Goal: Book appointment/travel/reservation

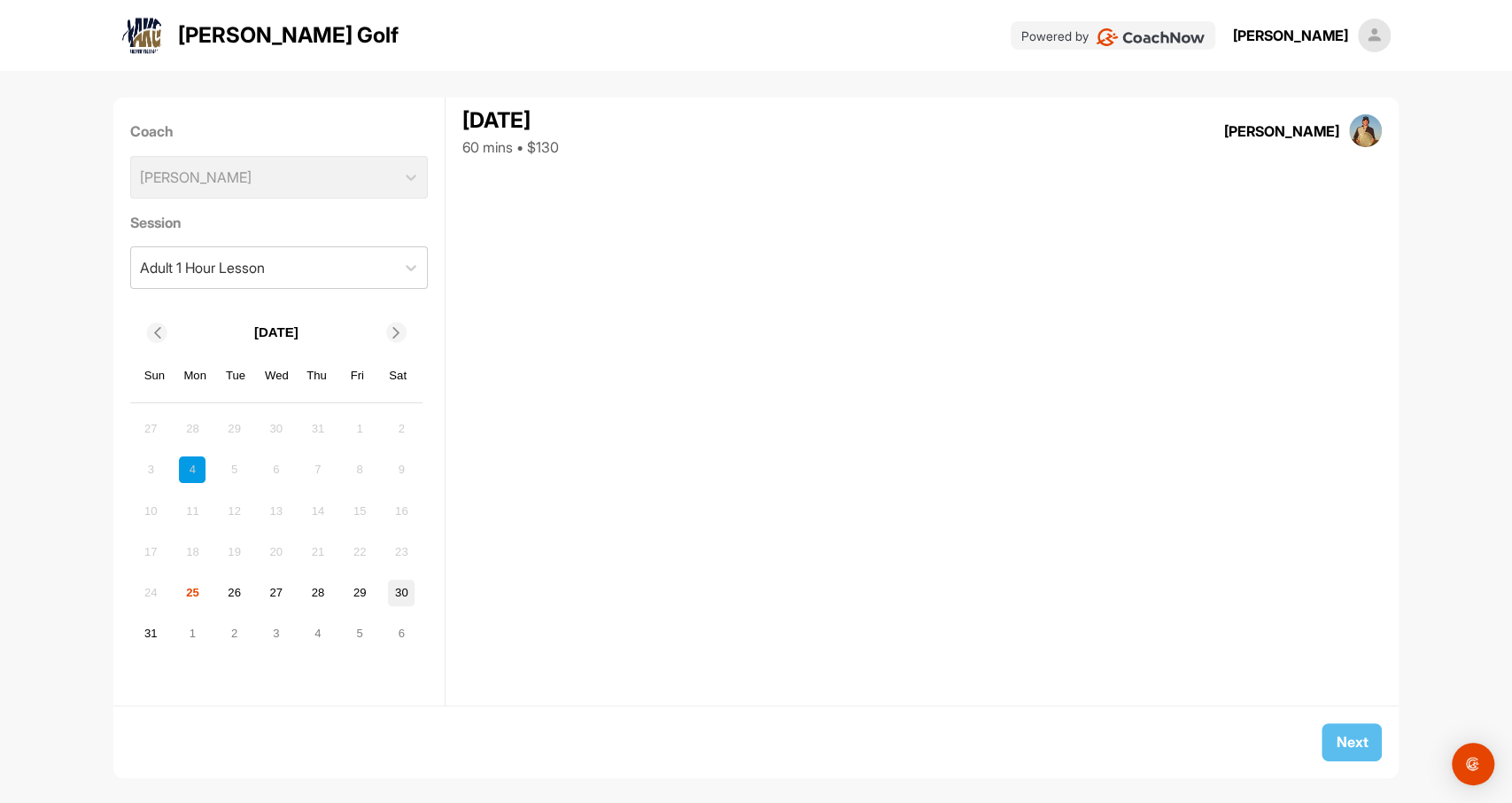
click at [403, 590] on div "30" at bounding box center [400, 593] width 26 height 26
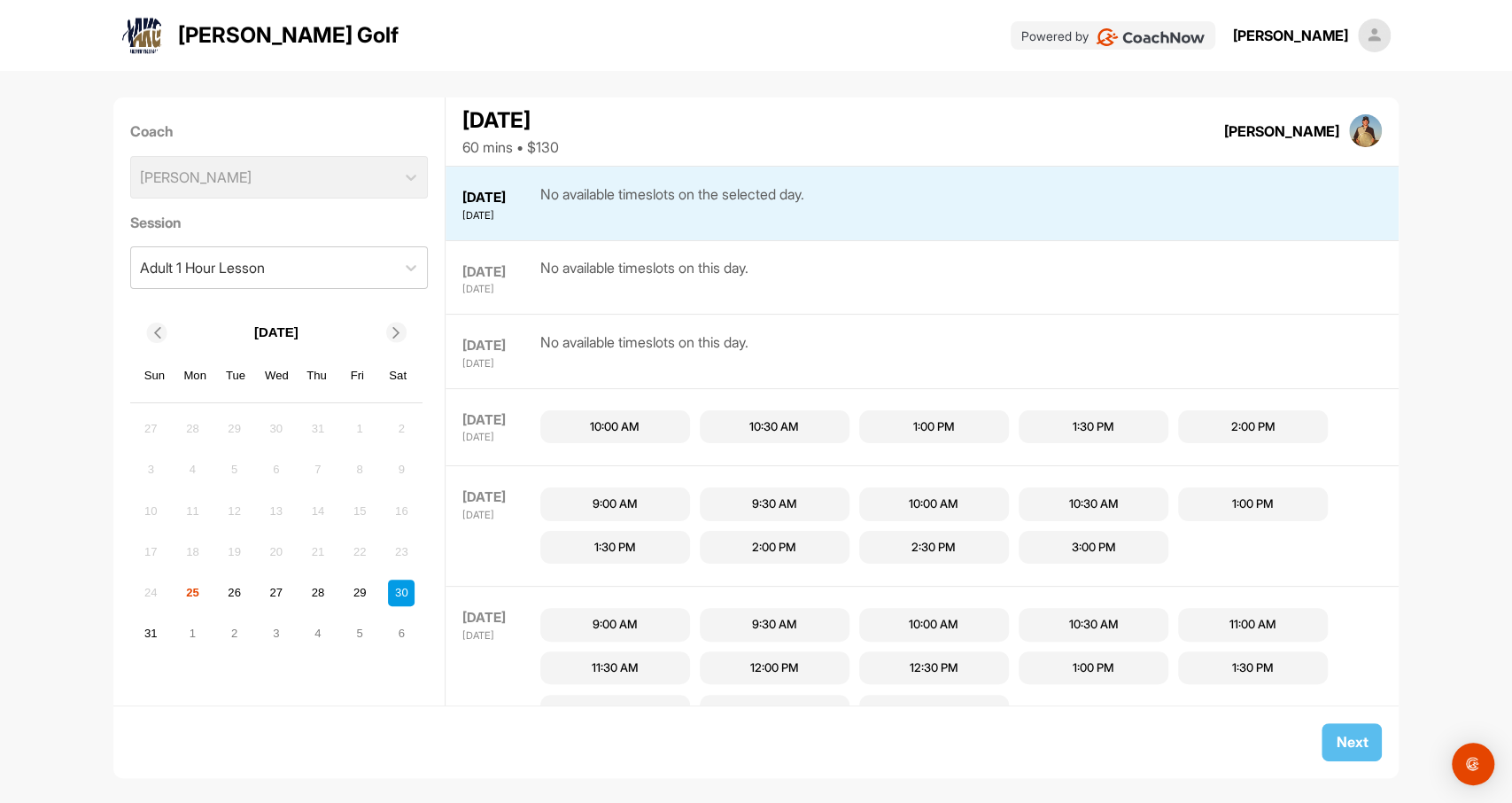
scroll to position [468, 0]
click at [396, 631] on div "6" at bounding box center [400, 633] width 26 height 26
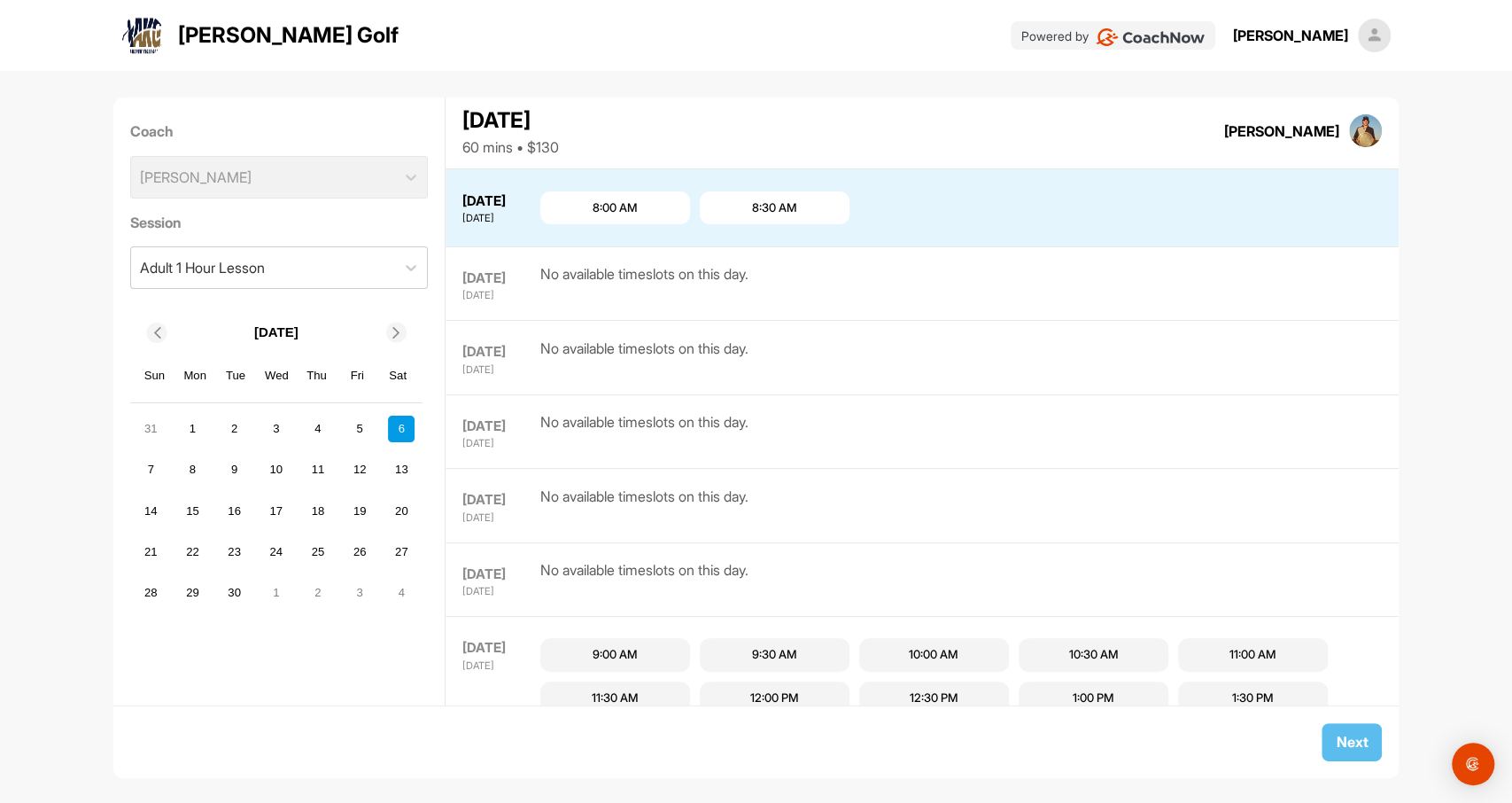
scroll to position [1188, 0]
click at [611, 211] on div "8:00 AM" at bounding box center [614, 208] width 46 height 17
click at [1363, 740] on button "Next" at bounding box center [1352, 742] width 60 height 38
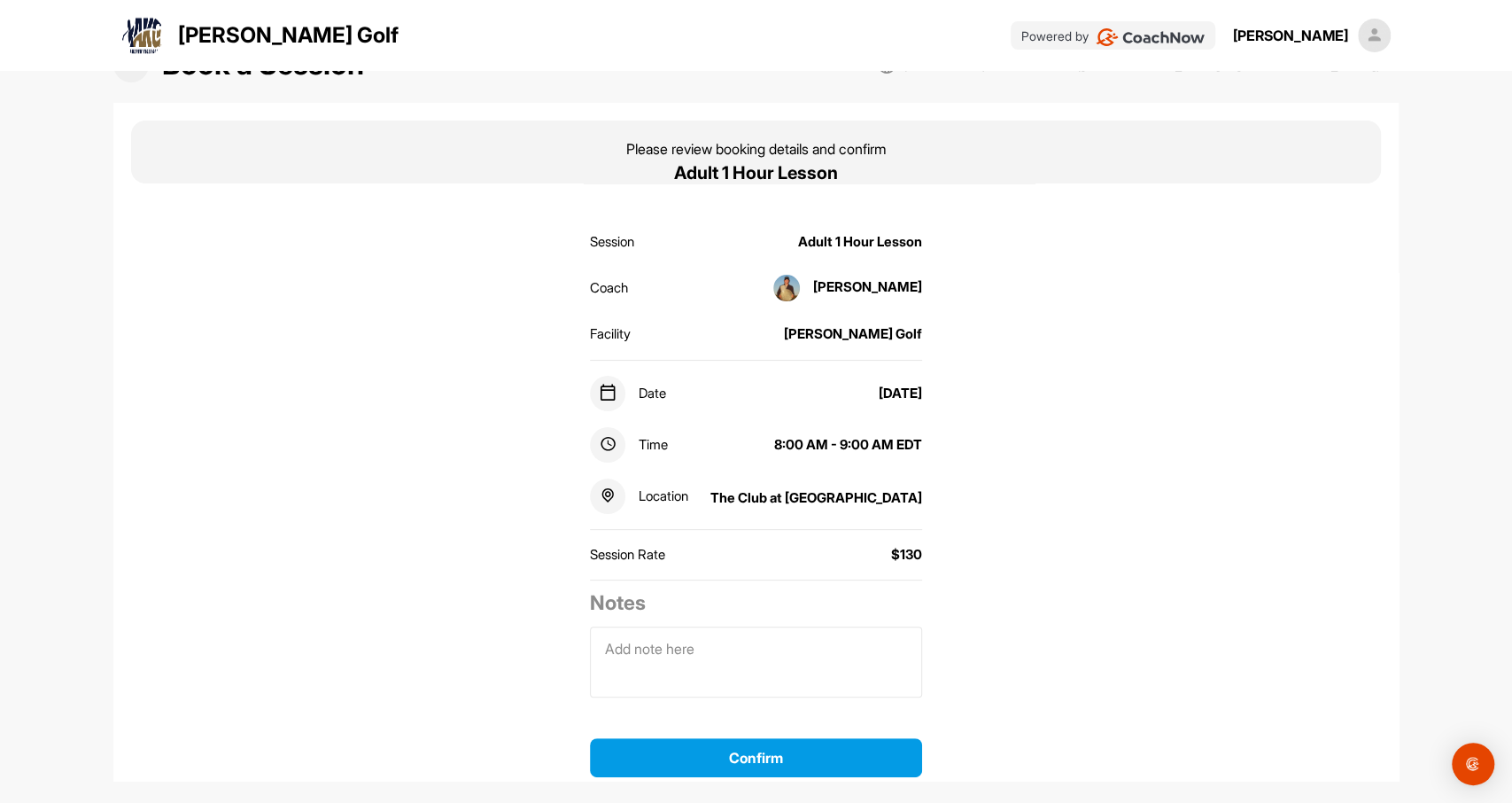
scroll to position [85, 0]
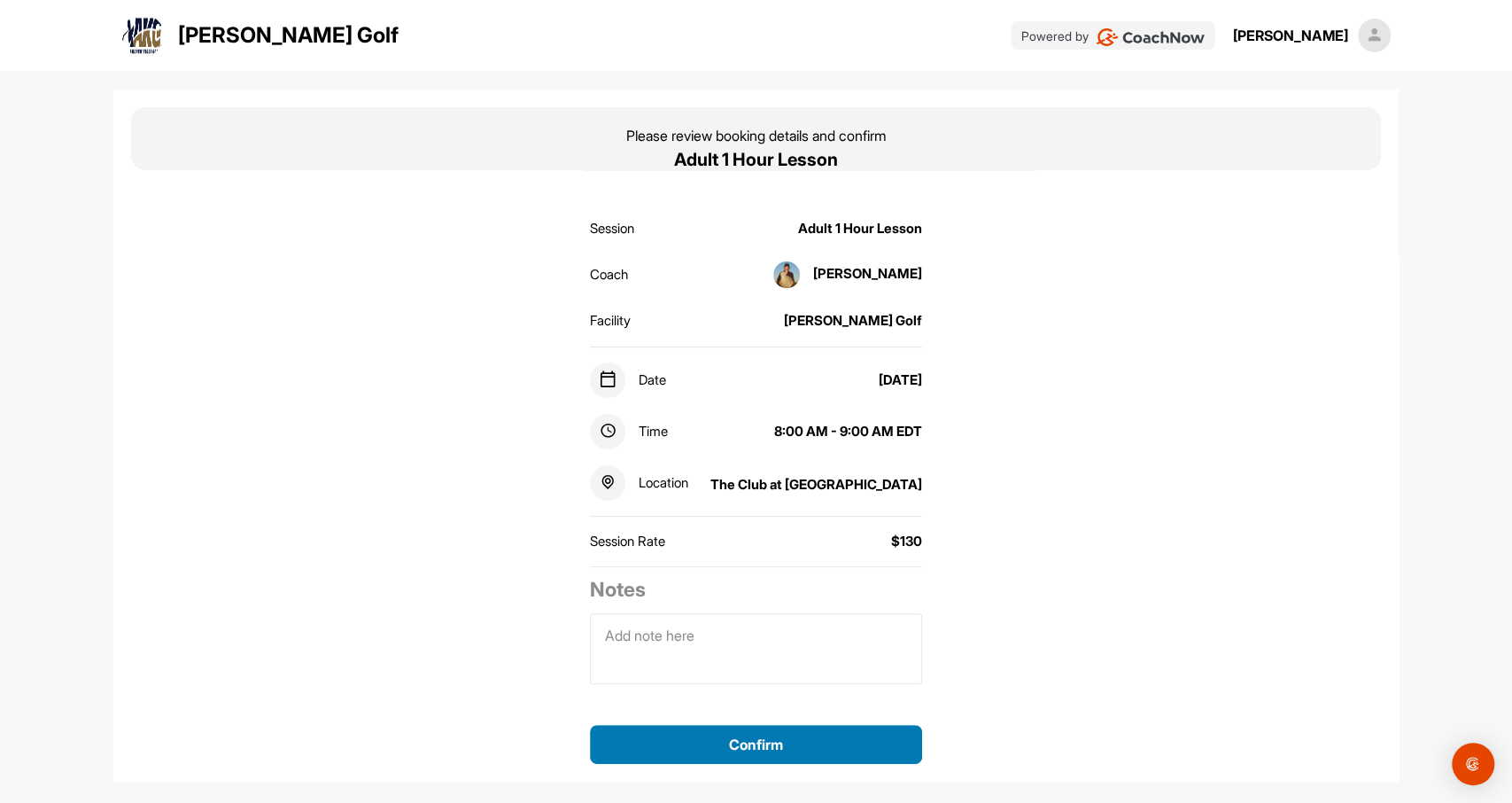
click at [777, 744] on button "Confirm" at bounding box center [756, 745] width 332 height 39
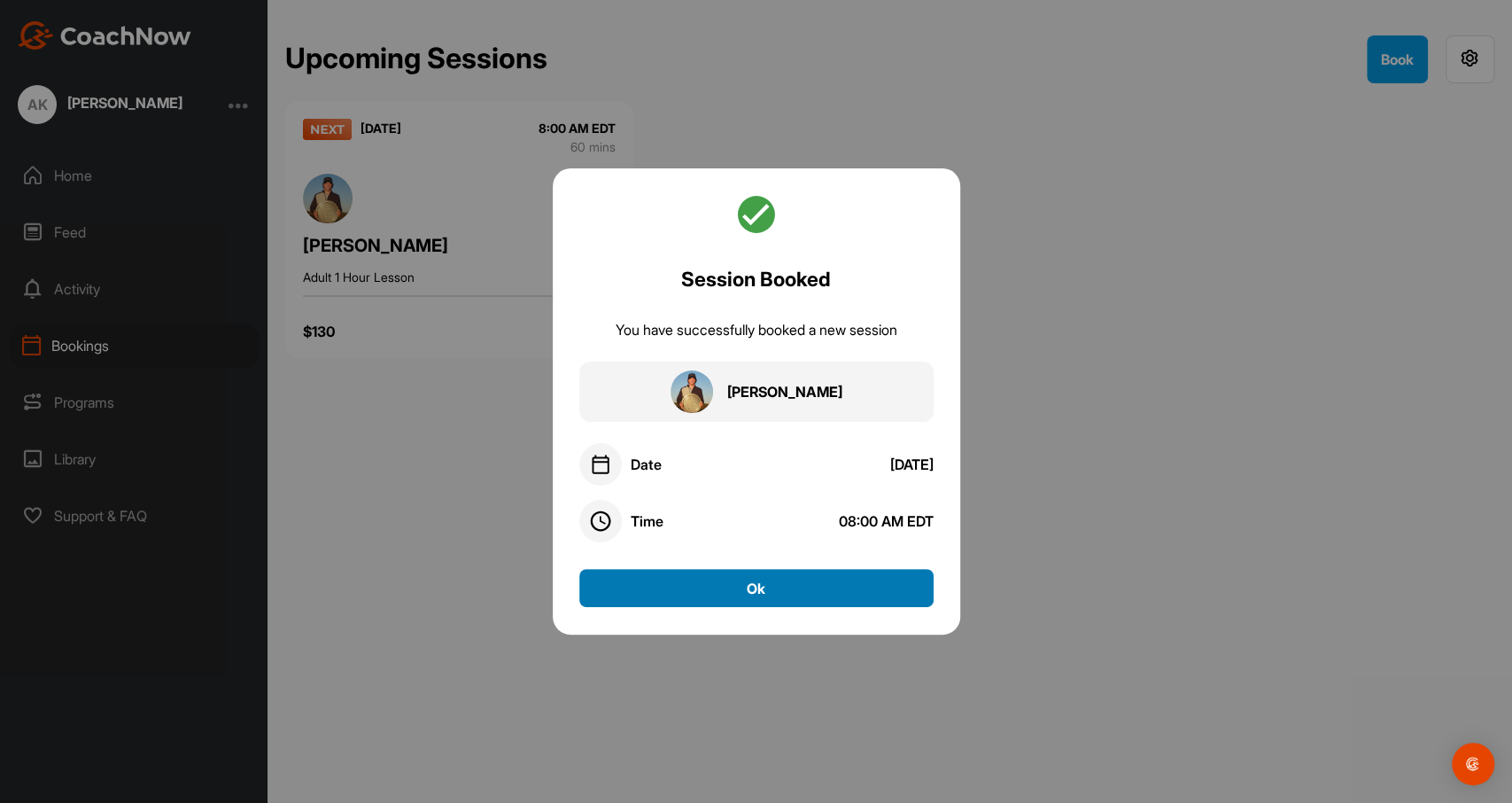
click at [772, 594] on button "Ok" at bounding box center [757, 588] width 355 height 38
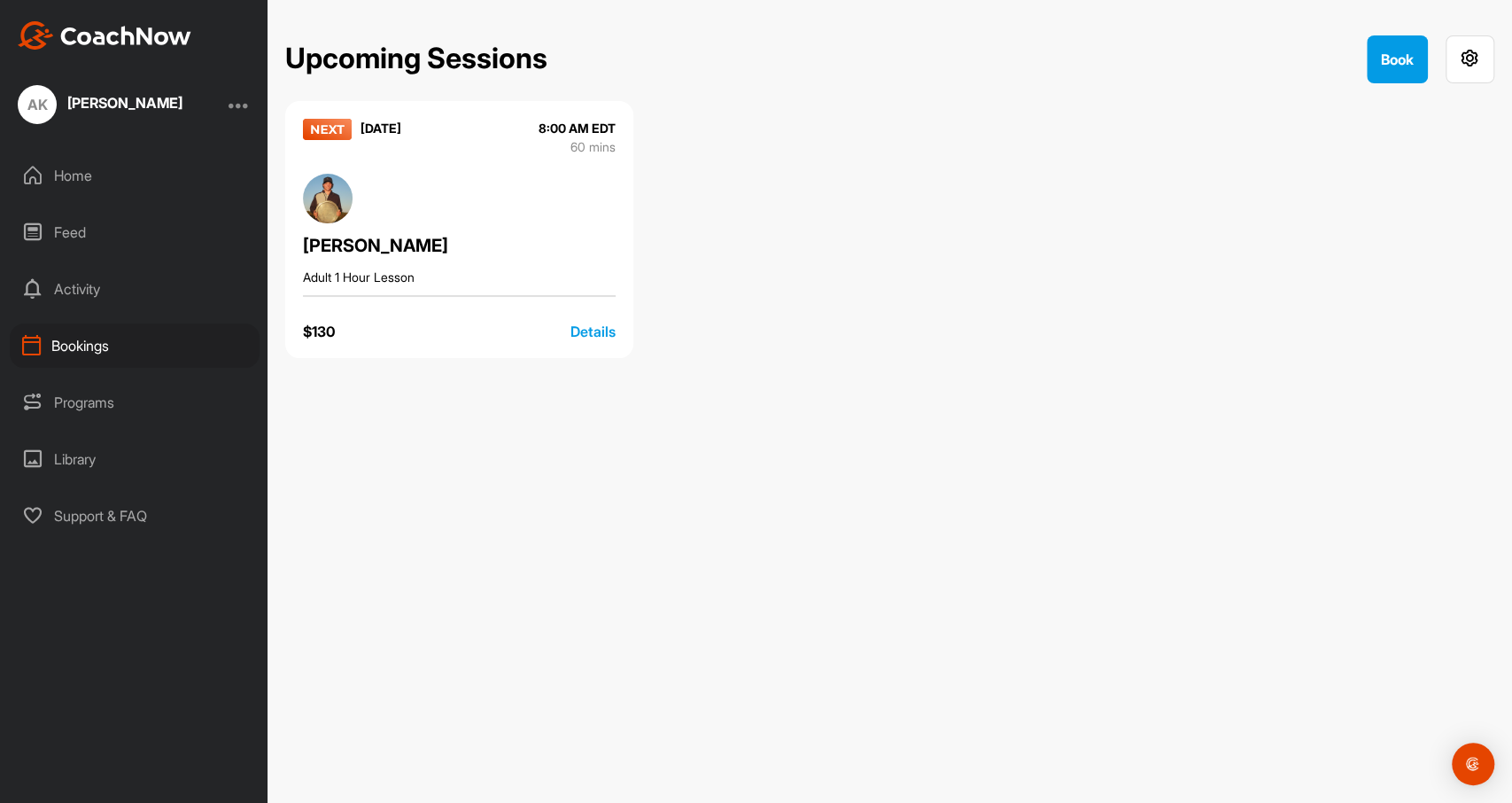
click at [607, 331] on div "Details" at bounding box center [593, 332] width 46 height 21
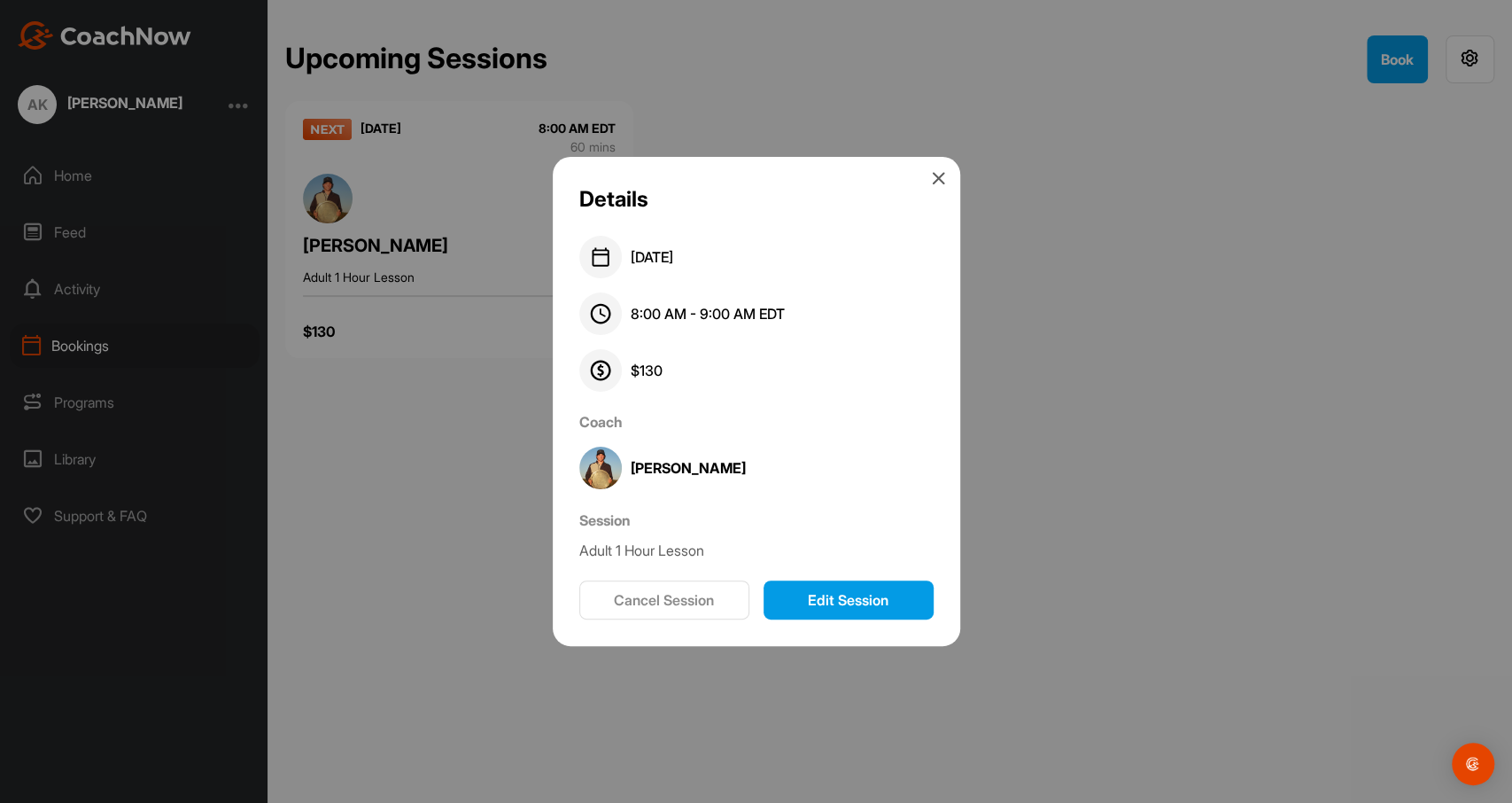
click at [935, 180] on icon at bounding box center [938, 177] width 15 height 15
